Goal: Navigation & Orientation: Find specific page/section

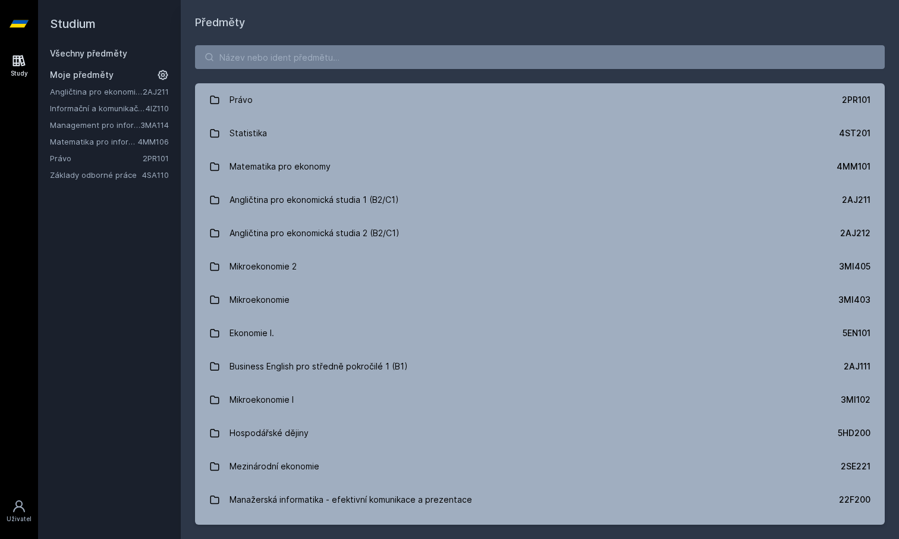
drag, startPoint x: 0, startPoint y: 0, endPoint x: 90, endPoint y: 113, distance: 144.3
click at [90, 113] on link "Informační a komunikační technologie" at bounding box center [98, 108] width 96 height 12
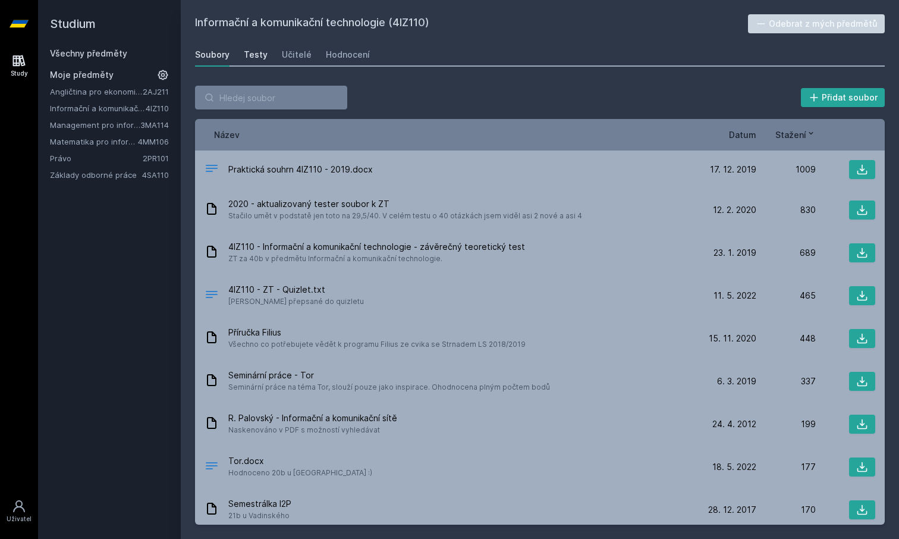
click at [258, 59] on div "Testy" at bounding box center [256, 55] width 24 height 12
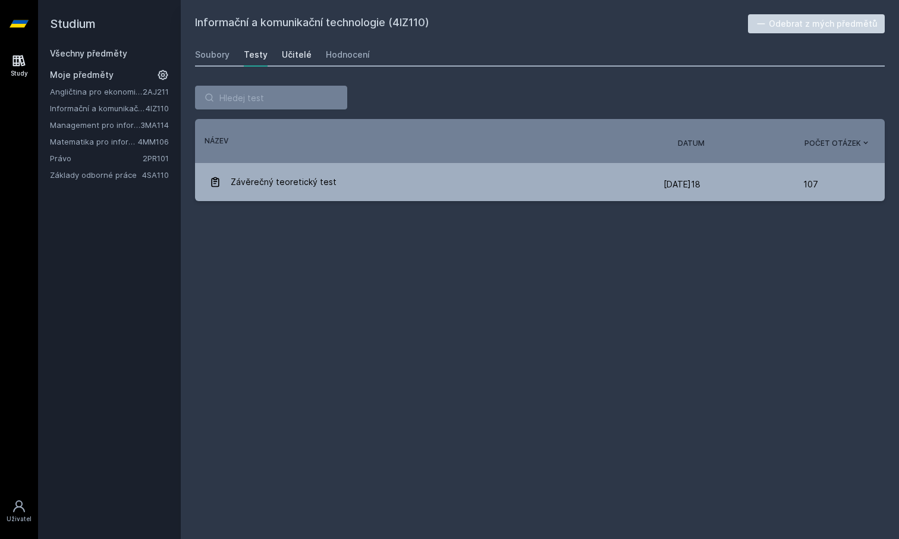
click at [296, 52] on div "Učitelé" at bounding box center [297, 55] width 30 height 12
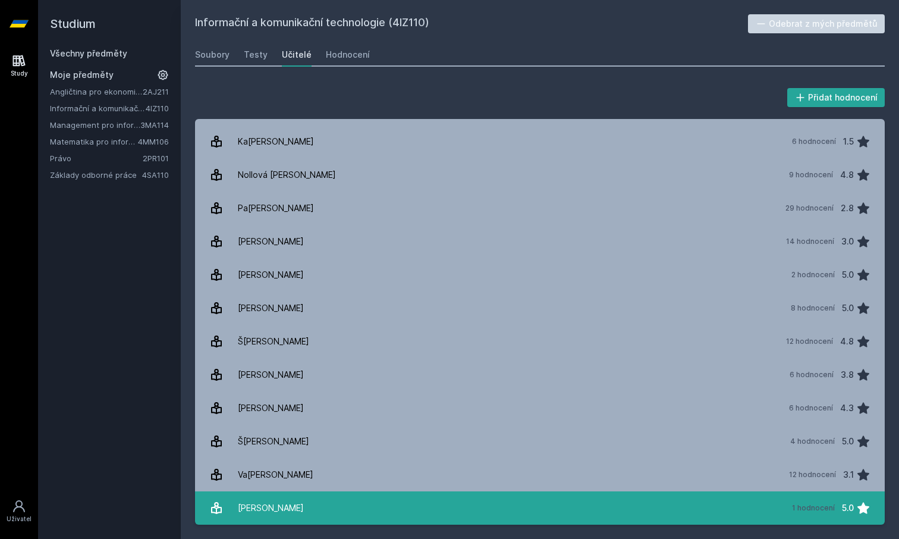
scroll to position [27, 0]
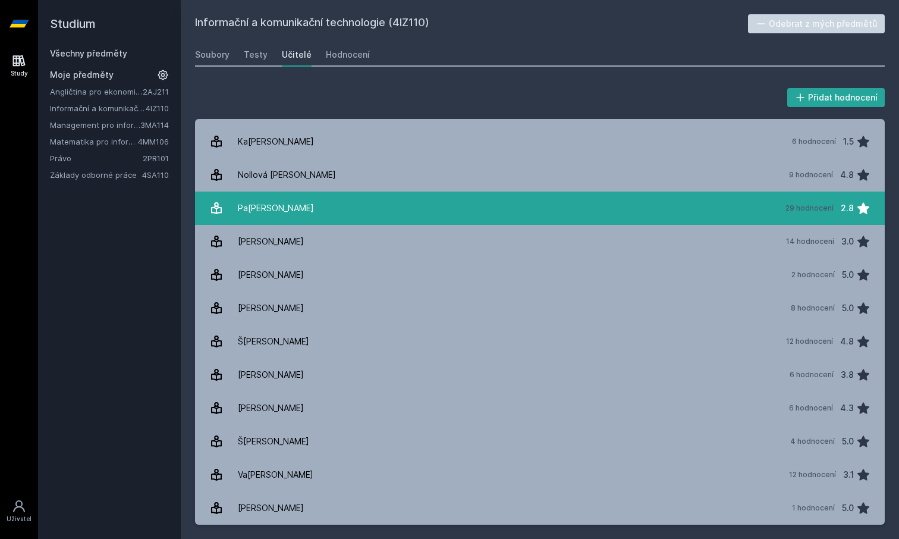
click at [307, 205] on div "Pa[PERSON_NAME]" at bounding box center [276, 208] width 76 height 24
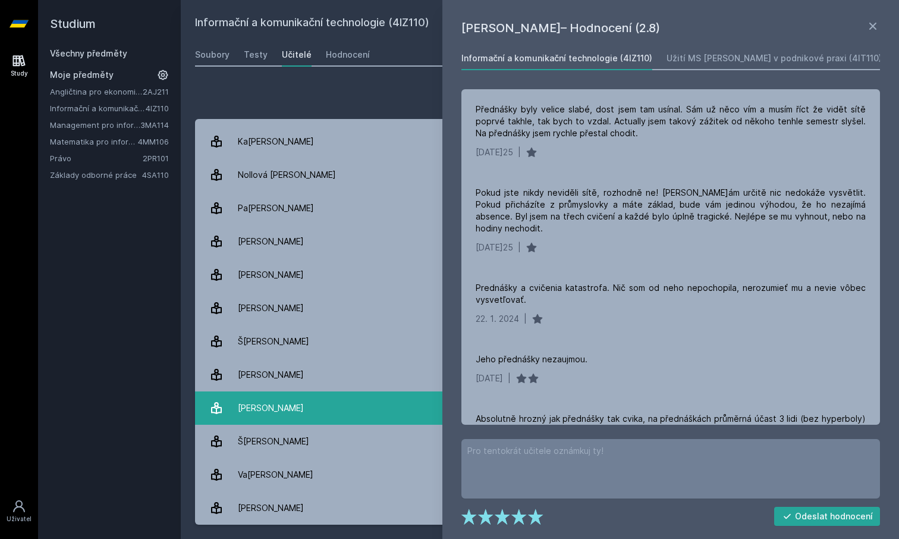
click at [265, 413] on div "[PERSON_NAME]" at bounding box center [271, 408] width 66 height 24
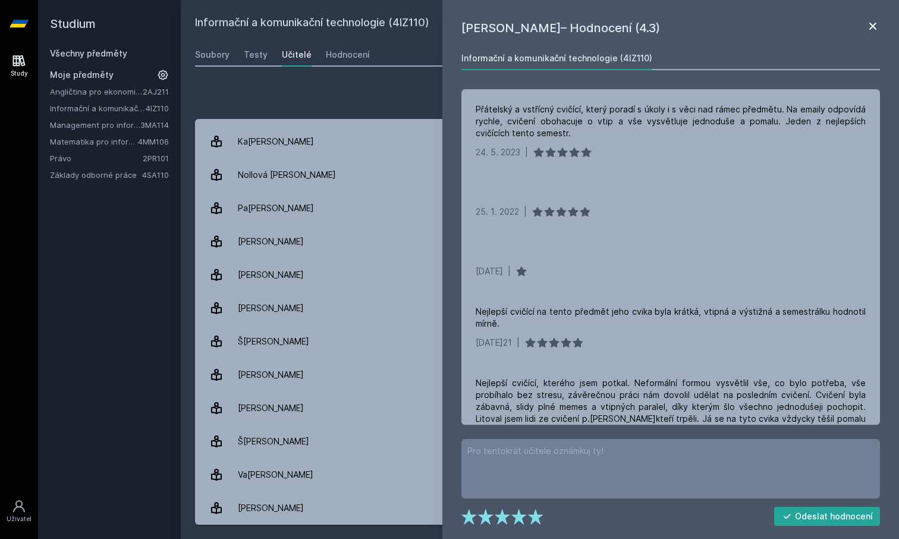
click at [874, 26] on icon at bounding box center [873, 26] width 14 height 14
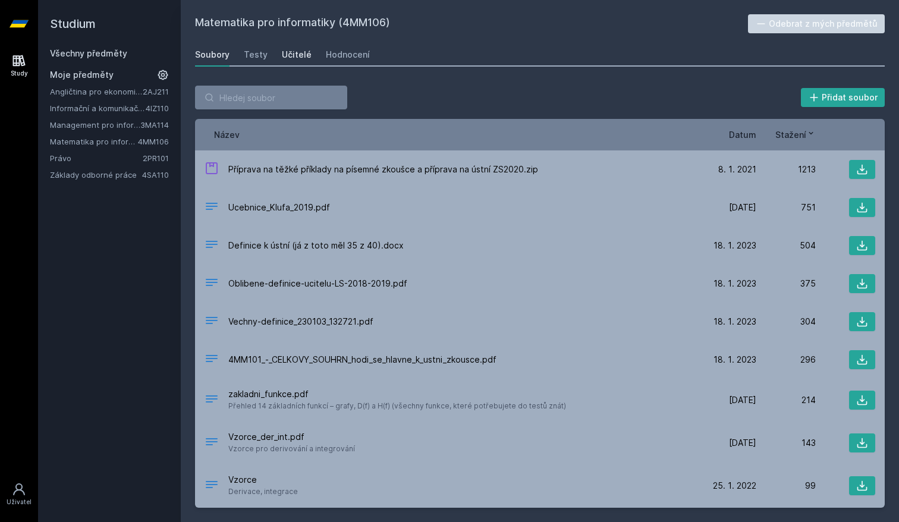
click at [291, 58] on div "Učitelé" at bounding box center [297, 55] width 30 height 12
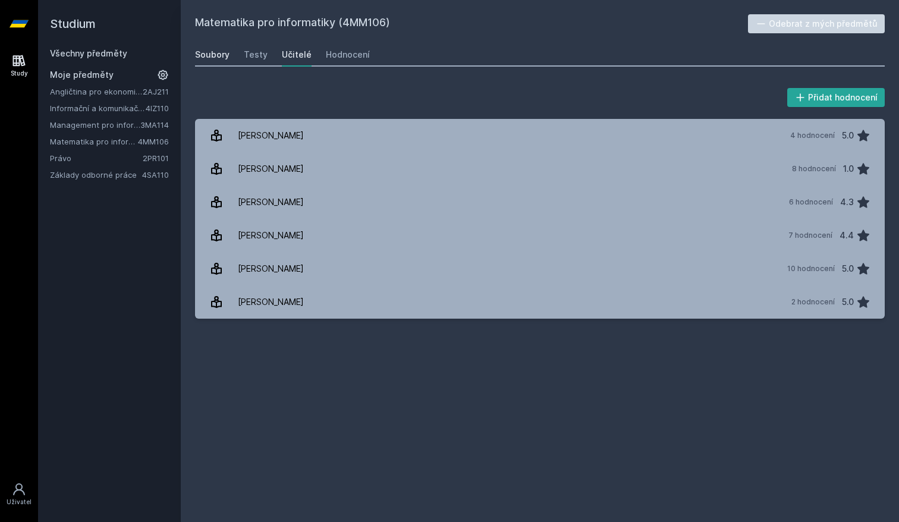
click at [211, 61] on link "Soubory" at bounding box center [212, 55] width 34 height 24
